Goal: Transaction & Acquisition: Purchase product/service

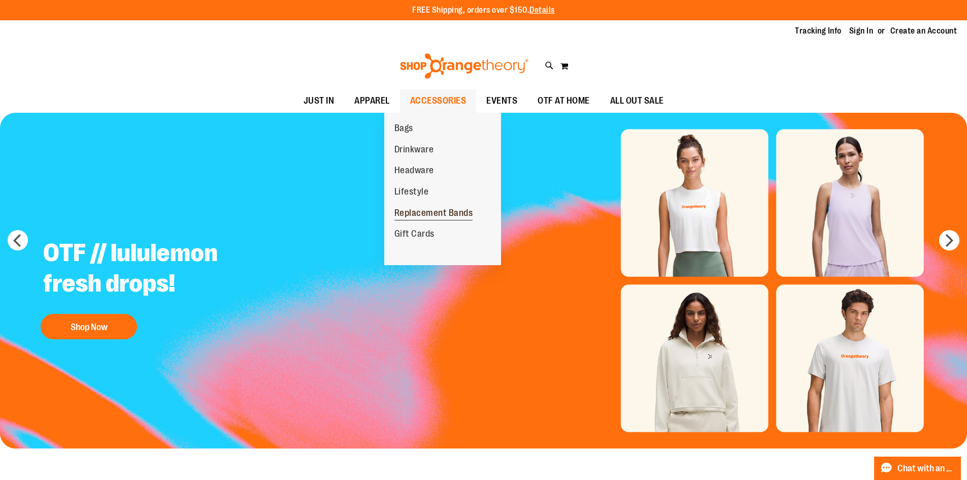
click at [441, 215] on span "Replacement Bands" at bounding box center [434, 214] width 79 height 13
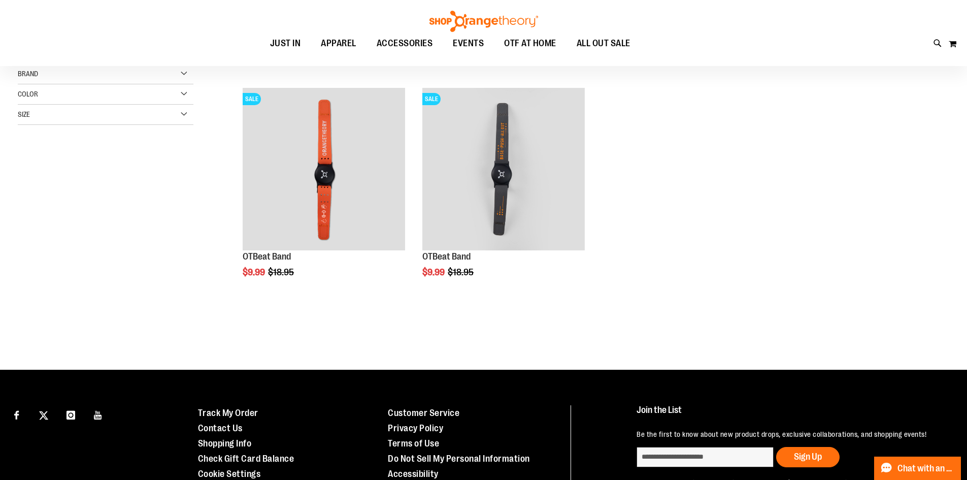
scroll to position [101, 0]
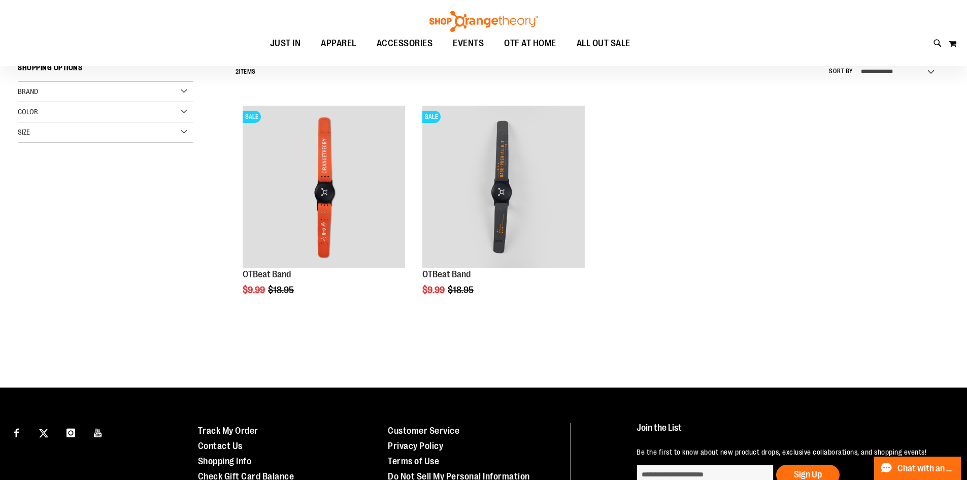
click at [762, 192] on ol "SALE OTBeat Band $9.99 Regular Price $18.95 Quickview Add to Cart In stock" at bounding box center [590, 211] width 719 height 221
click at [774, 210] on ol "SALE OTBeat Band $9.99 Regular Price $18.95 Quickview Add to Cart In stock" at bounding box center [590, 211] width 719 height 221
click at [686, 189] on ol "SALE OTBeat Band $9.99 Regular Price $18.95 Quickview Add to Cart In stock" at bounding box center [590, 211] width 719 height 221
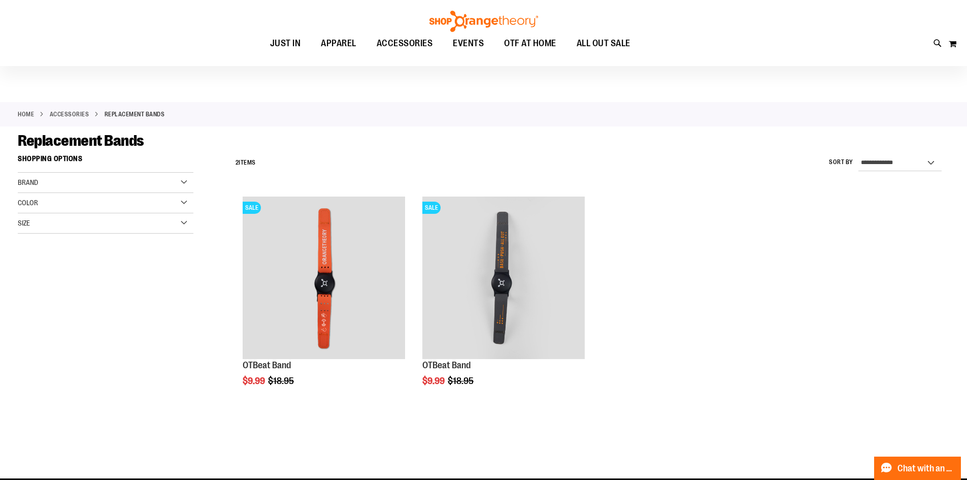
scroll to position [0, 0]
